Goal: Find specific page/section: Find specific page/section

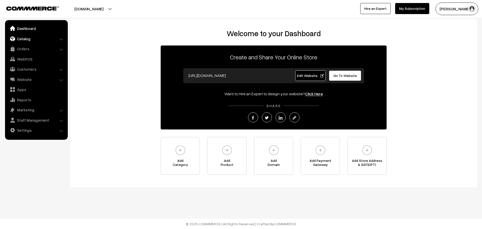
click at [23, 39] on link "Catalog" at bounding box center [36, 38] width 60 height 9
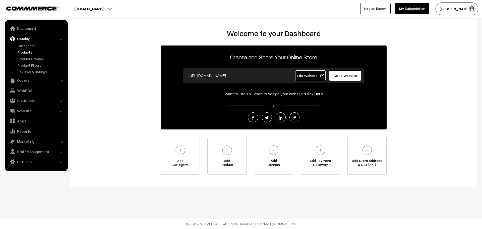
click at [25, 50] on link "Products" at bounding box center [41, 51] width 50 height 5
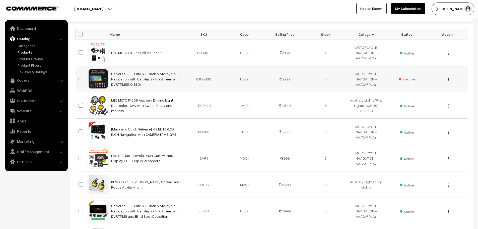
scroll to position [75, 0]
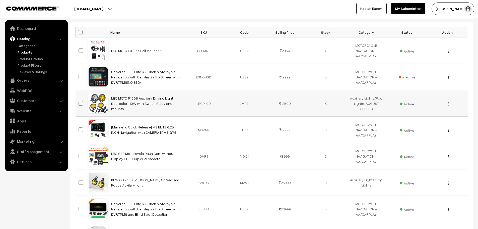
click at [326, 103] on td "10" at bounding box center [325, 103] width 41 height 26
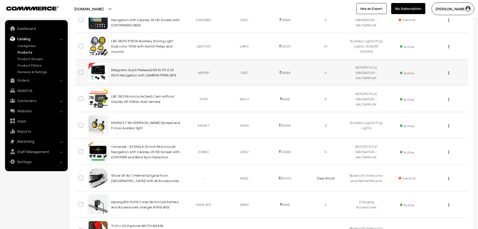
scroll to position [110, 0]
